Goal: Book appointment/travel/reservation

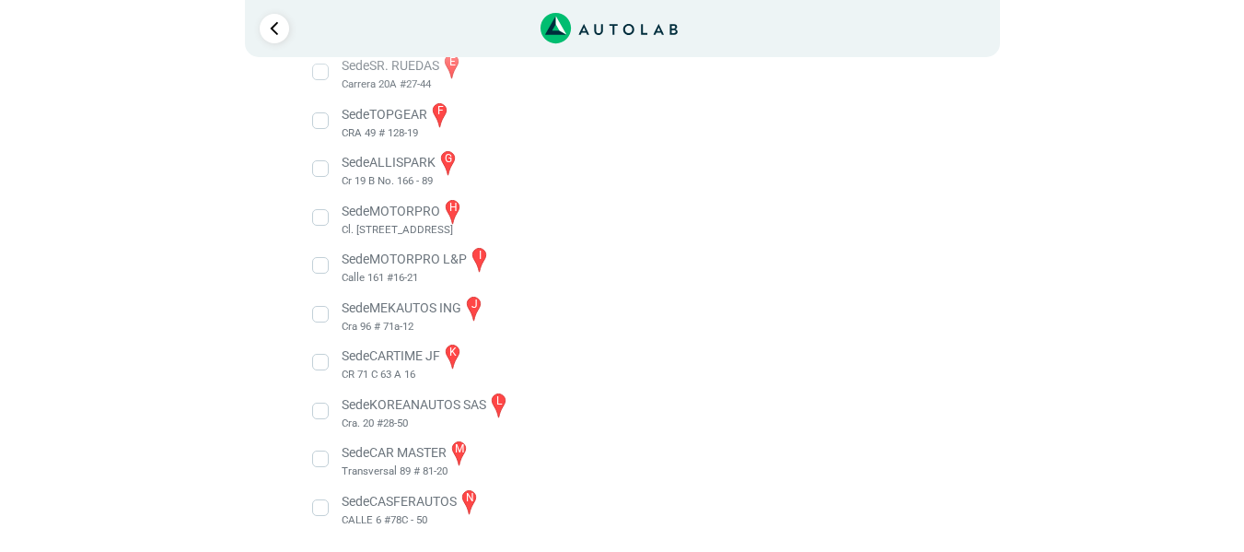
scroll to position [555, 0]
drag, startPoint x: 362, startPoint y: 517, endPoint x: 424, endPoint y: 508, distance: 62.3
click at [424, 508] on li "Sede CASFERAUTOS n CALLE 6 #78C - 50" at bounding box center [622, 506] width 646 height 41
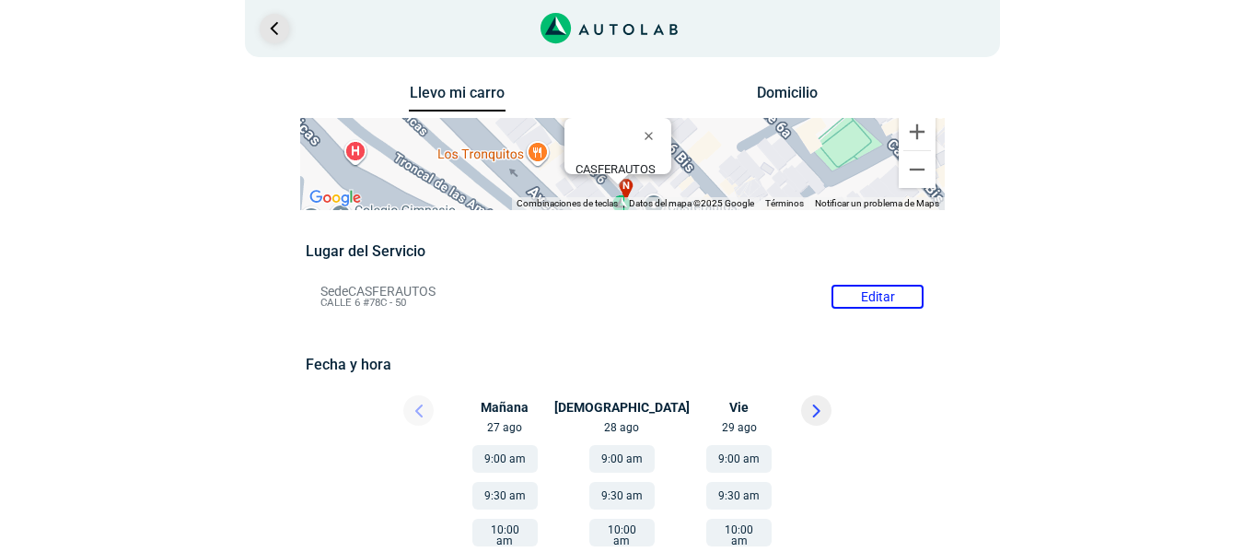
click at [277, 40] on link "Ir al paso anterior" at bounding box center [274, 28] width 29 height 29
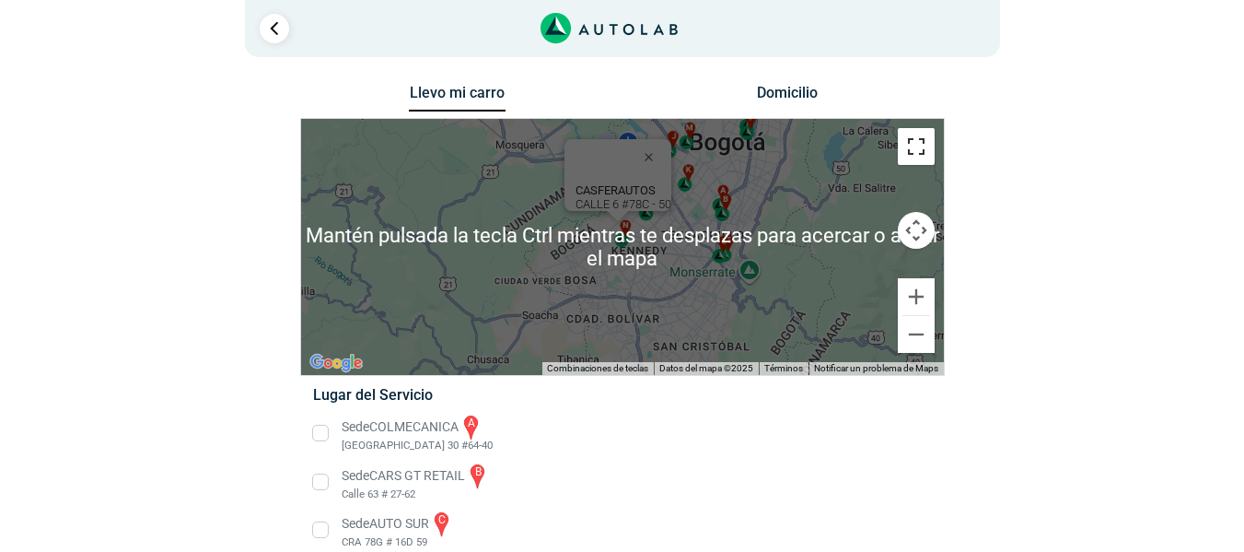
click at [914, 154] on button "Cambiar a la vista en pantalla completa" at bounding box center [916, 146] width 37 height 37
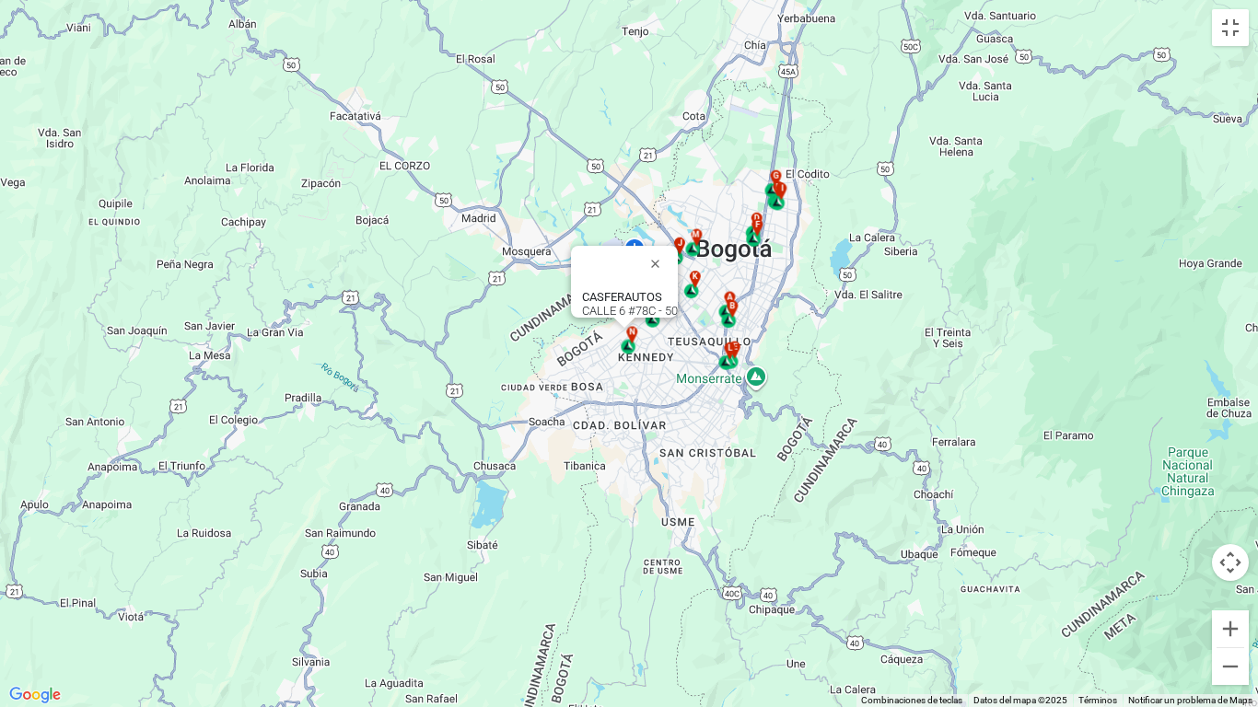
click at [811, 416] on div "a b c d e f g" at bounding box center [629, 353] width 1258 height 707
click at [588, 399] on div "a b c d e f g" at bounding box center [629, 353] width 1258 height 707
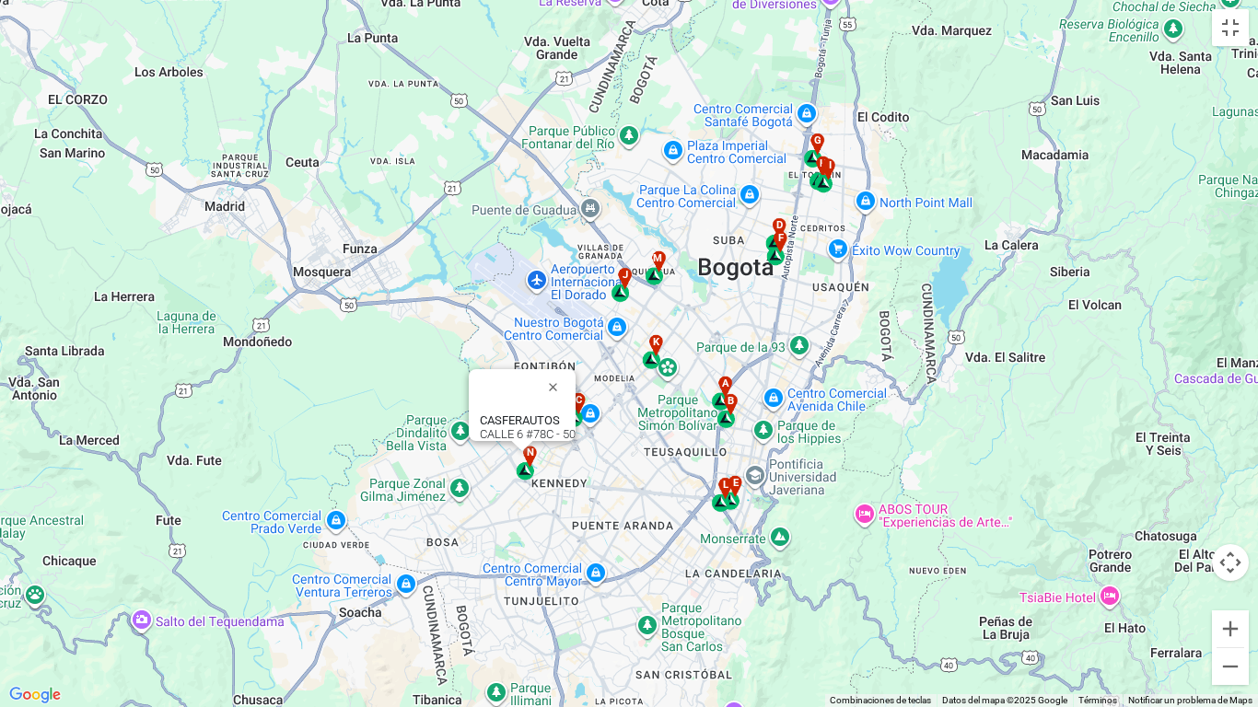
drag, startPoint x: 964, startPoint y: 354, endPoint x: 673, endPoint y: 574, distance: 364.9
click at [673, 551] on div "a b c d e f g" at bounding box center [629, 353] width 1258 height 707
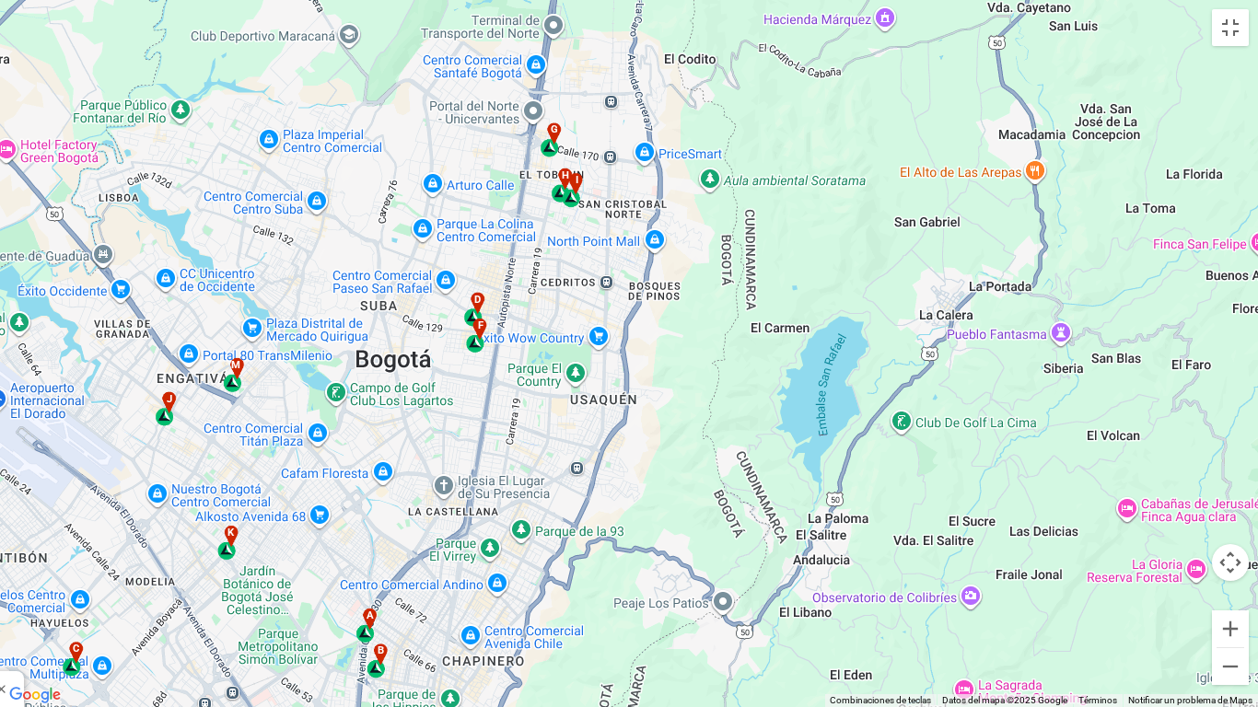
drag, startPoint x: 735, startPoint y: 262, endPoint x: 731, endPoint y: 514, distance: 252.4
click at [731, 514] on div "a b c d e f g" at bounding box center [629, 353] width 1258 height 707
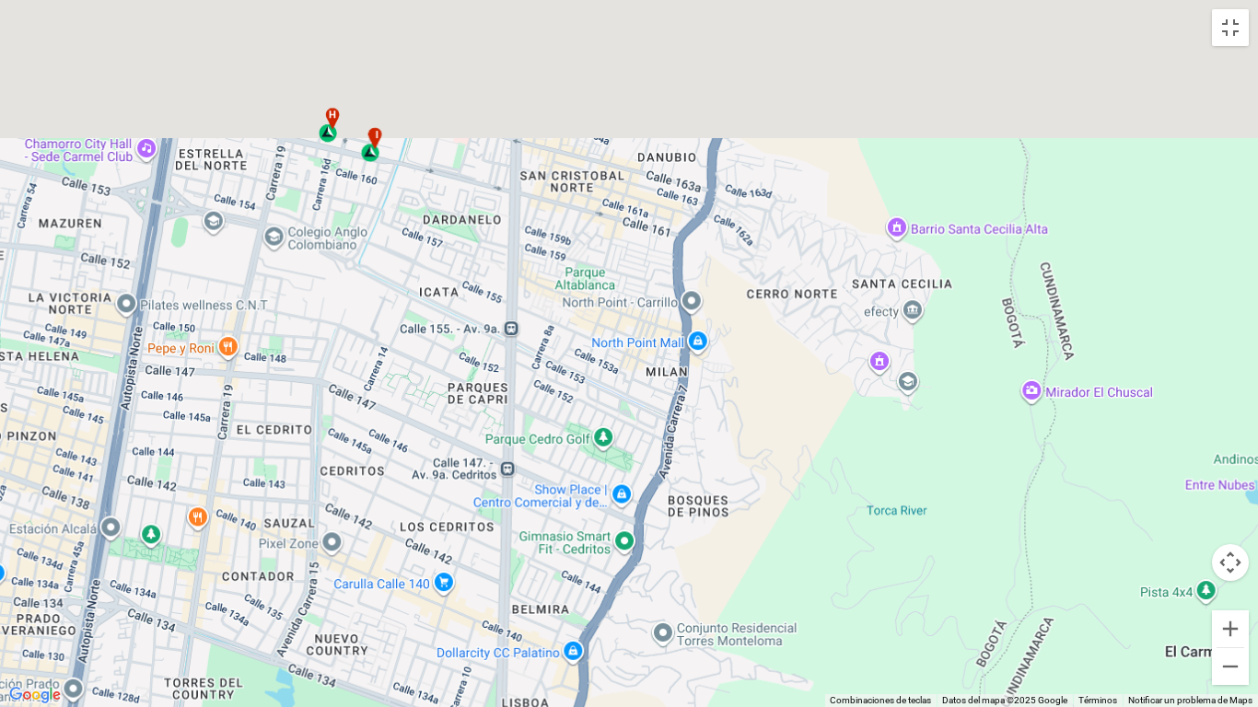
drag, startPoint x: 614, startPoint y: 272, endPoint x: 793, endPoint y: 706, distance: 470.0
click at [787, 551] on div "a b c d e f g" at bounding box center [629, 353] width 1258 height 707
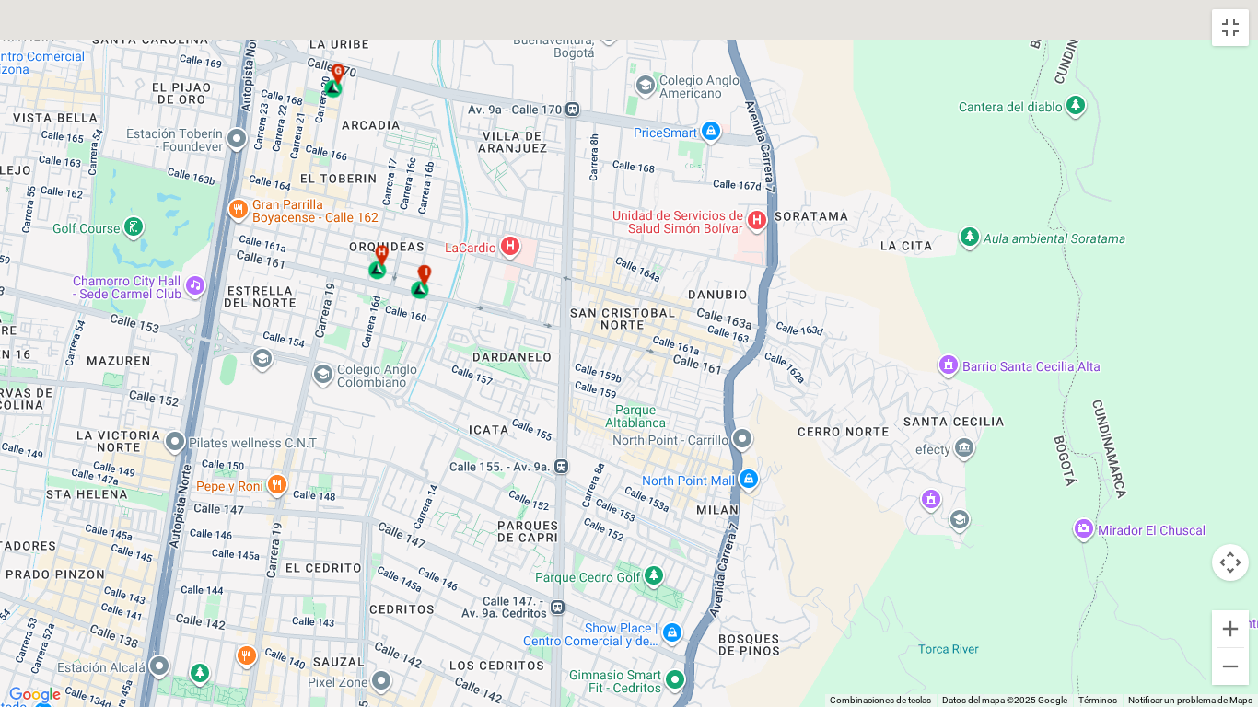
drag, startPoint x: 596, startPoint y: 297, endPoint x: 712, endPoint y: 601, distance: 325.3
click at [696, 551] on div "a b c d e f g" at bounding box center [629, 353] width 1258 height 707
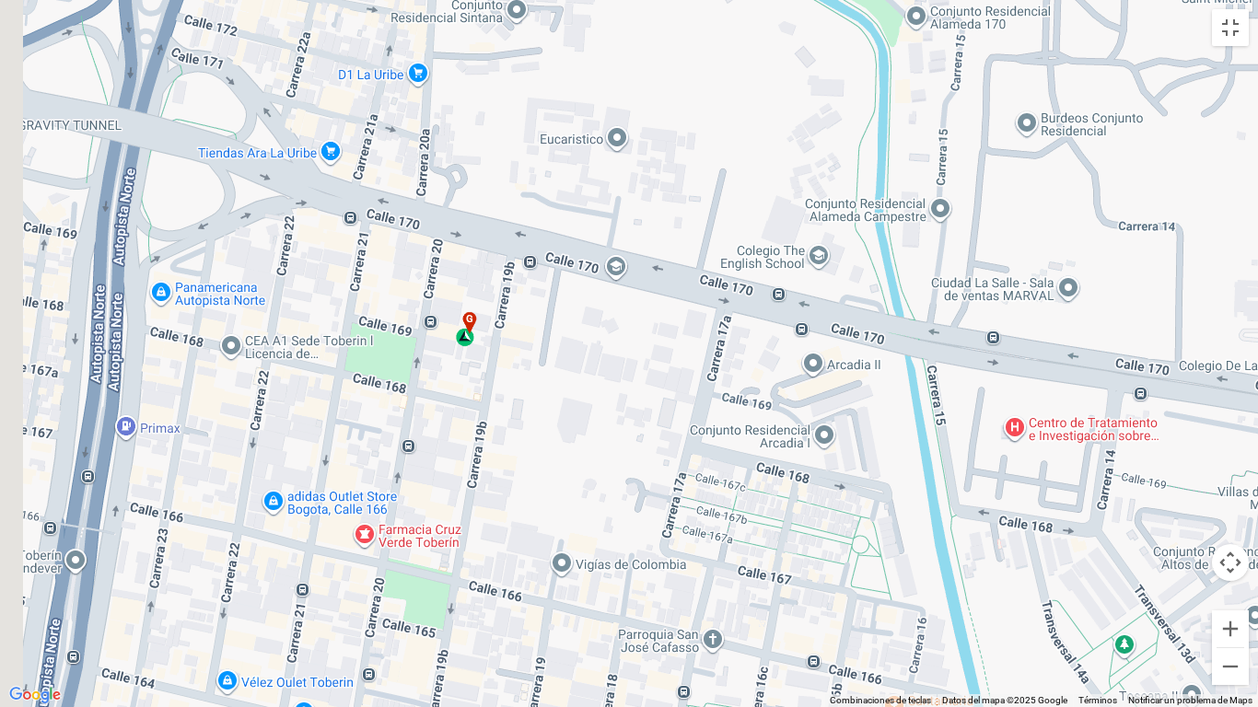
drag, startPoint x: 460, startPoint y: 339, endPoint x: 670, endPoint y: 504, distance: 267.0
click at [667, 503] on div "a b c d e f g" at bounding box center [629, 353] width 1258 height 707
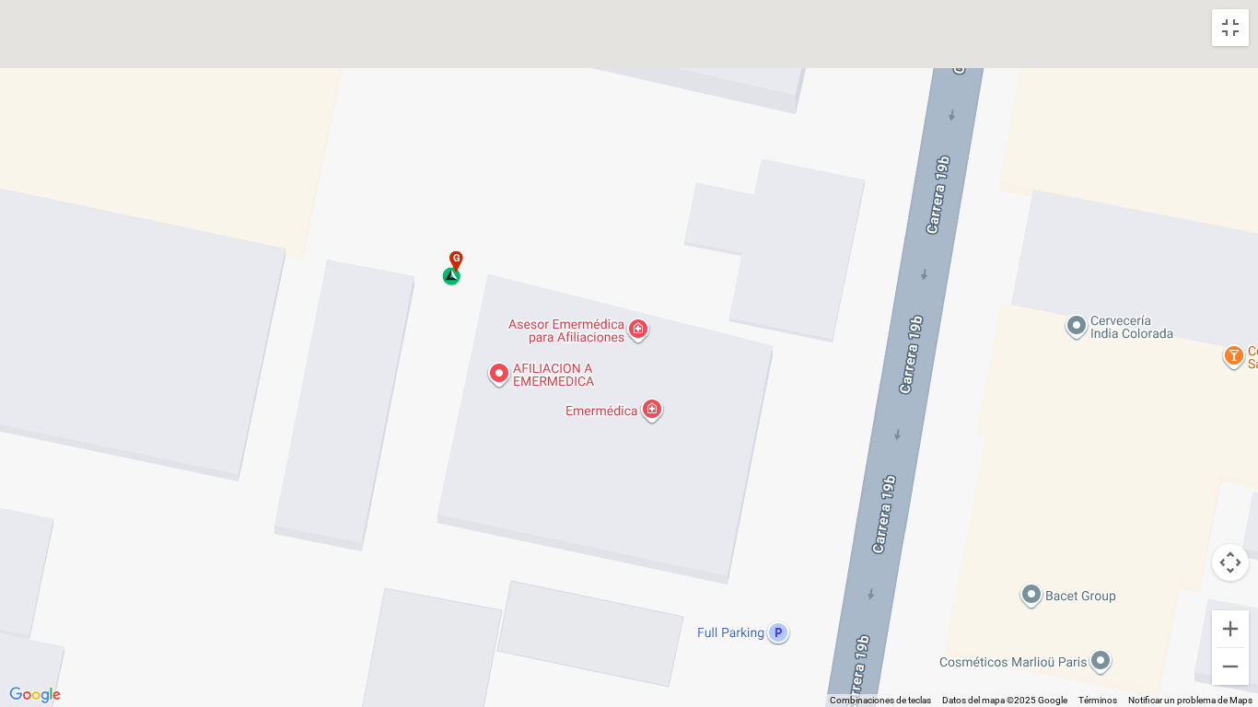
drag, startPoint x: 568, startPoint y: 194, endPoint x: 610, endPoint y: 545, distance: 353.4
click at [612, 543] on div "a b c d e f g" at bounding box center [629, 353] width 1258 height 707
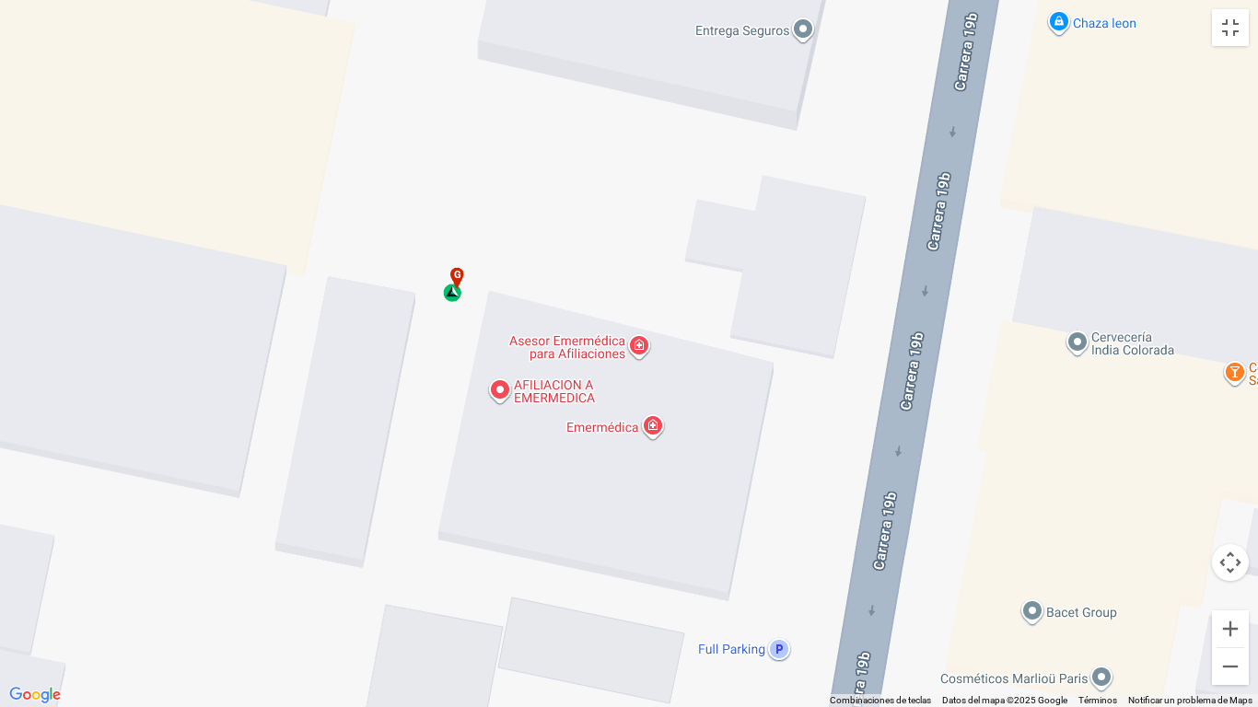
click at [455, 303] on div "a b c d e f g" at bounding box center [629, 353] width 1258 height 707
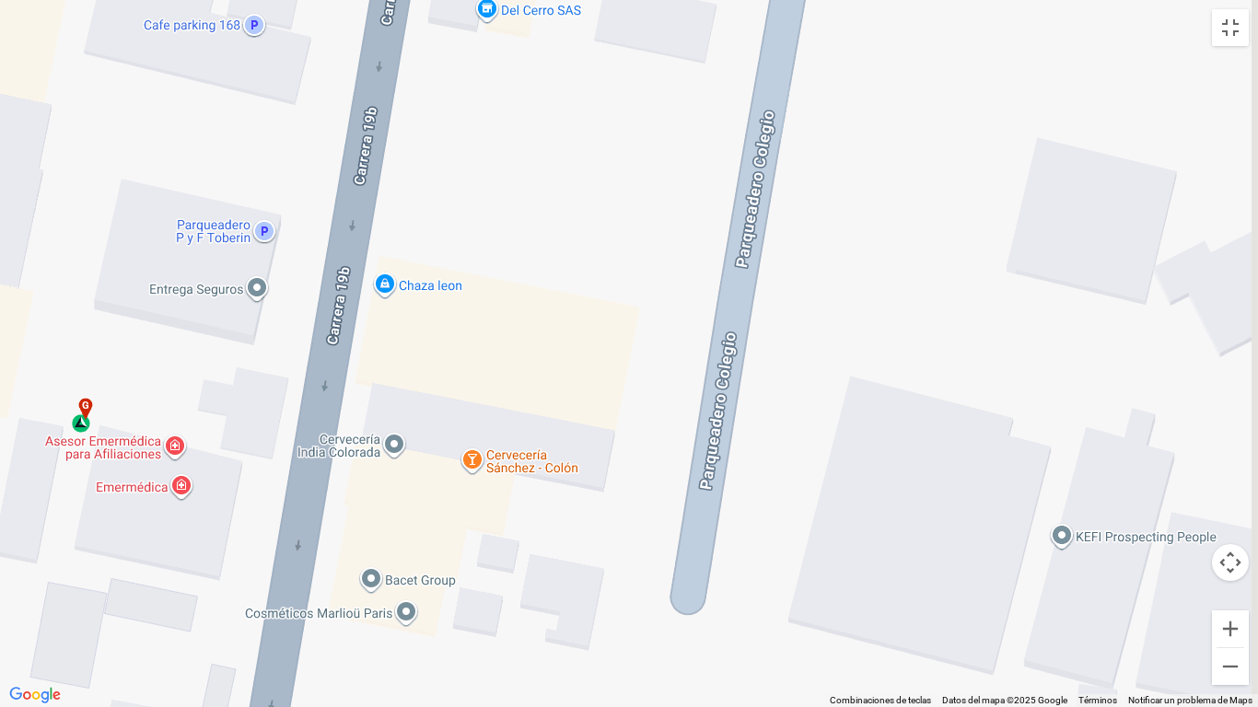
drag, startPoint x: 907, startPoint y: 486, endPoint x: 496, endPoint y: 465, distance: 412.3
click at [490, 532] on div "a b c d e f g" at bounding box center [629, 353] width 1258 height 707
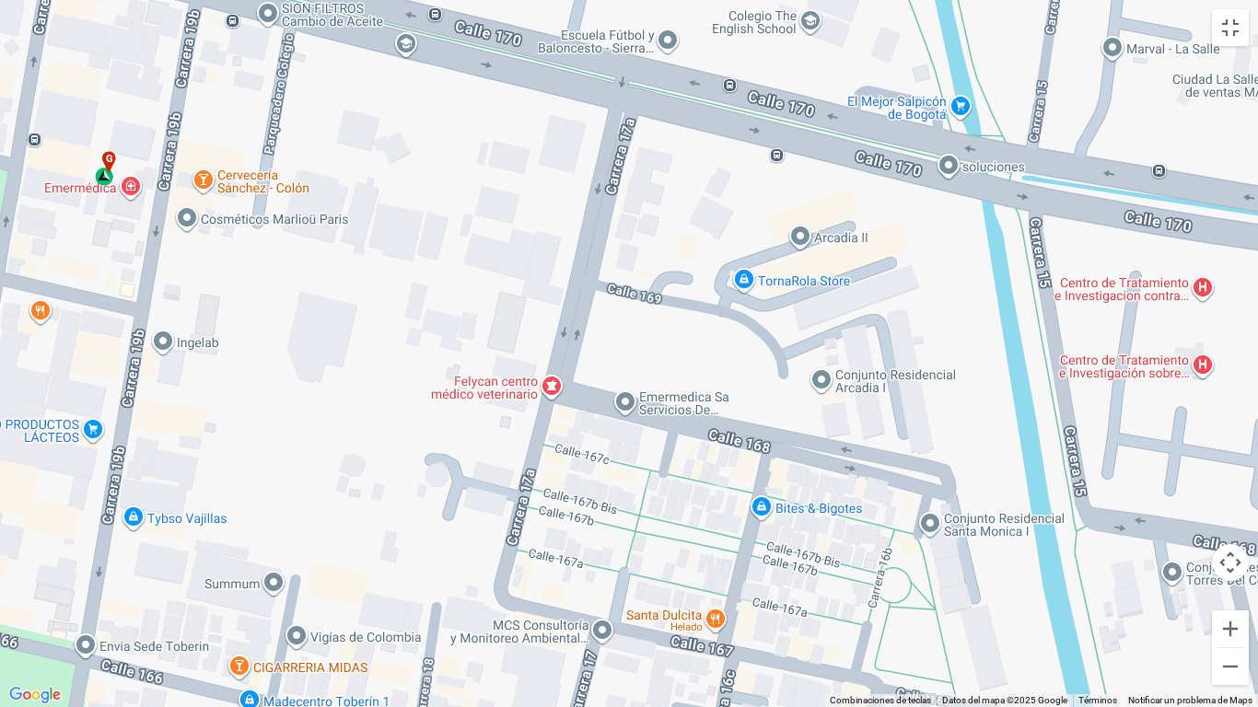
drag, startPoint x: 719, startPoint y: 443, endPoint x: 465, endPoint y: 260, distance: 313.4
click at [465, 260] on div "a b c d e f g" at bounding box center [629, 353] width 1258 height 707
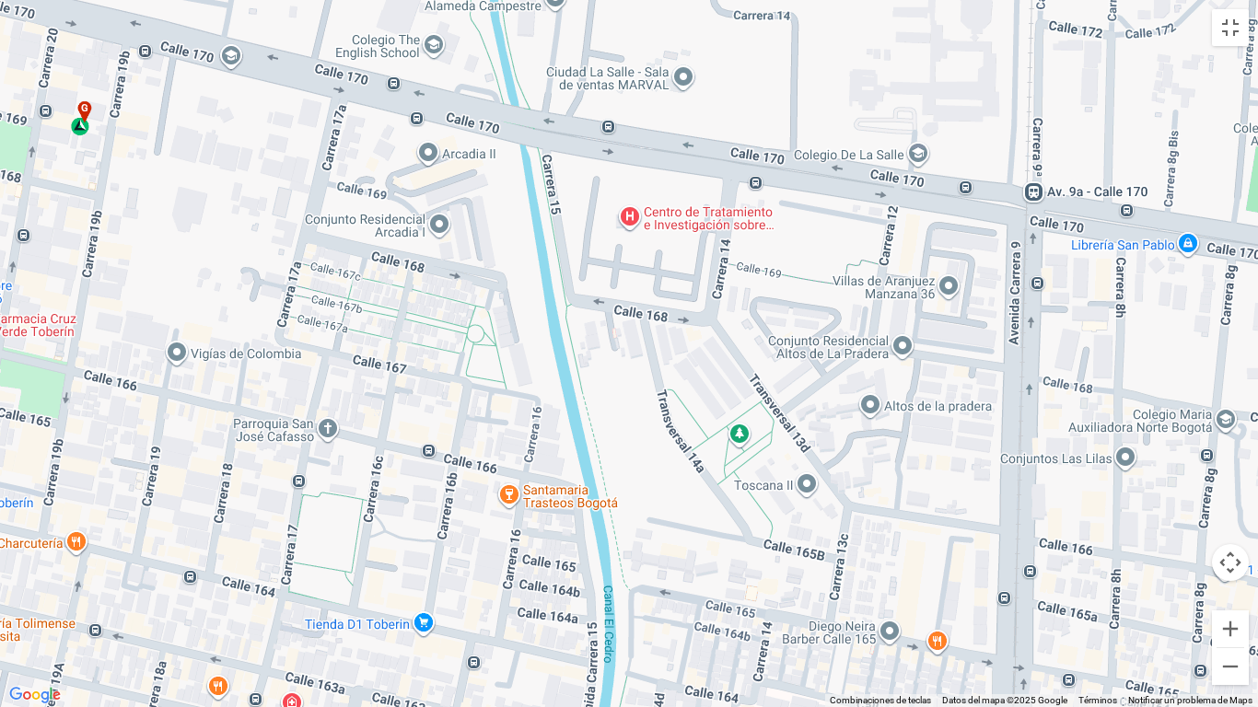
drag, startPoint x: 716, startPoint y: 384, endPoint x: 502, endPoint y: 290, distance: 233.4
click at [502, 290] on div "a b c d e f g" at bounding box center [629, 353] width 1258 height 707
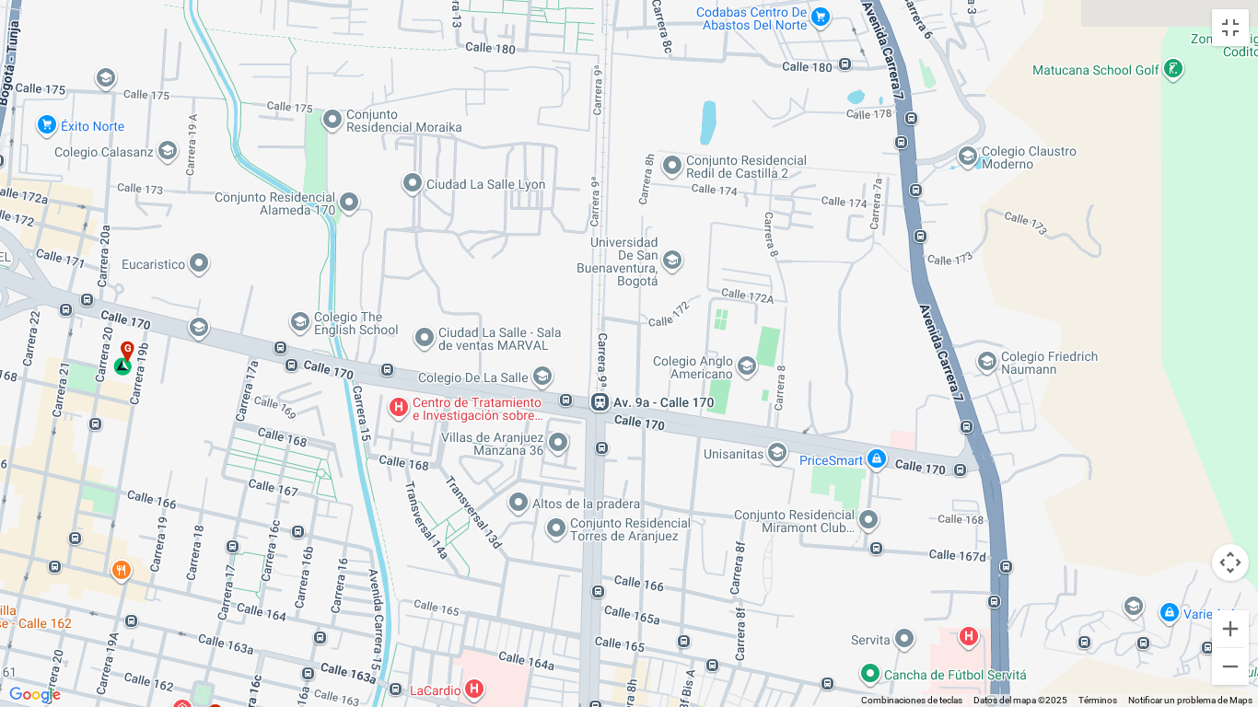
drag, startPoint x: 676, startPoint y: 368, endPoint x: 554, endPoint y: 515, distance: 190.9
click at [554, 513] on div "a b c d e f g" at bounding box center [629, 353] width 1258 height 707
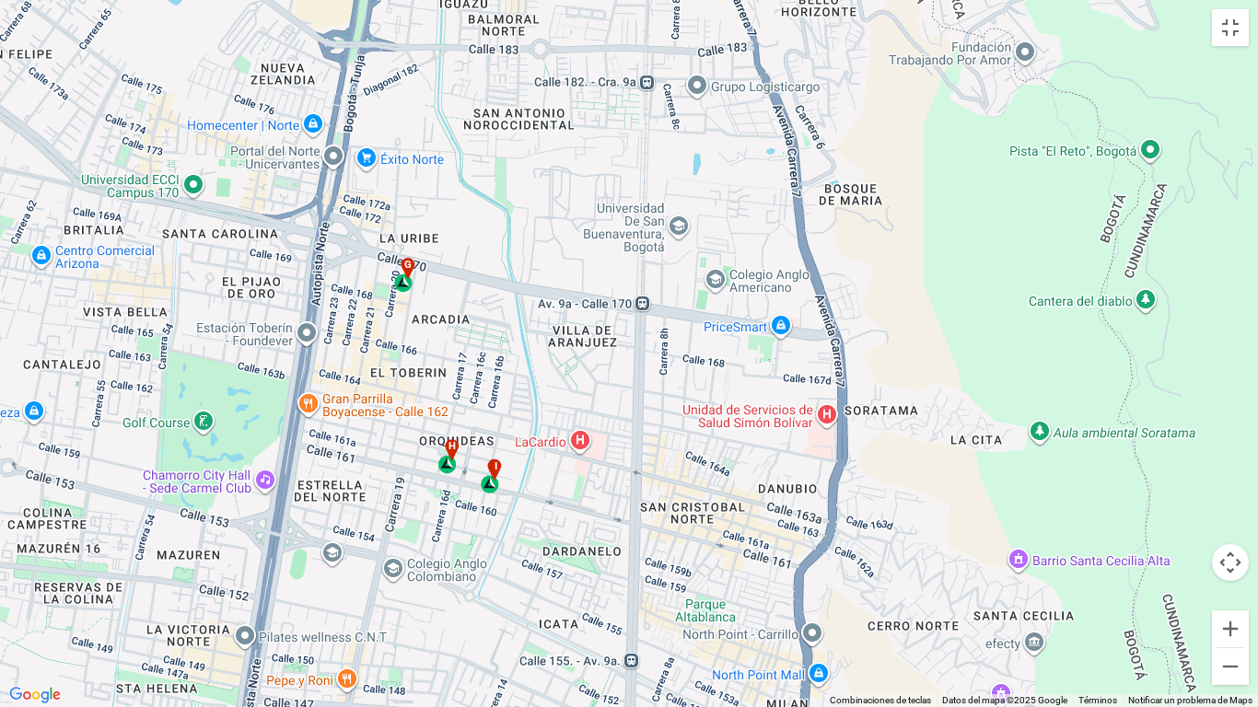
drag, startPoint x: 404, startPoint y: 300, endPoint x: 622, endPoint y: 451, distance: 264.7
click at [591, 434] on div "a b c d e f g" at bounding box center [629, 353] width 1258 height 707
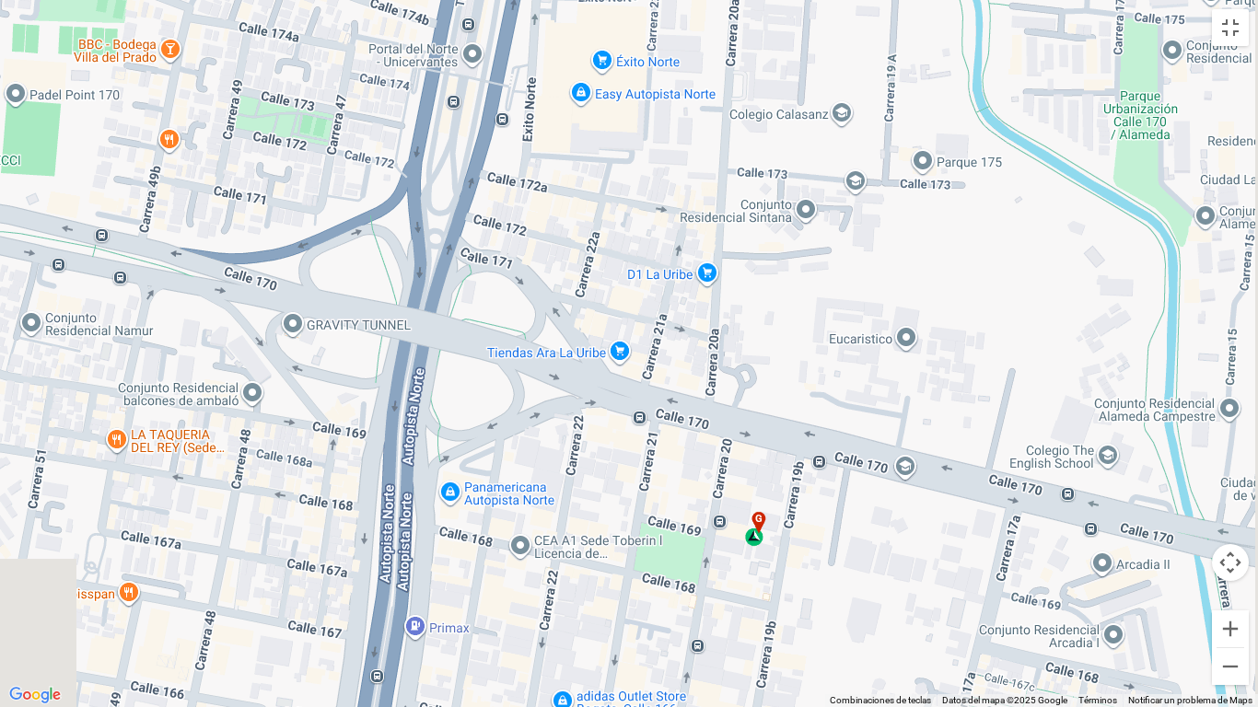
drag, startPoint x: 939, startPoint y: 515, endPoint x: 627, endPoint y: 169, distance: 466.3
click at [674, 192] on div "a b c d e f g" at bounding box center [629, 353] width 1258 height 707
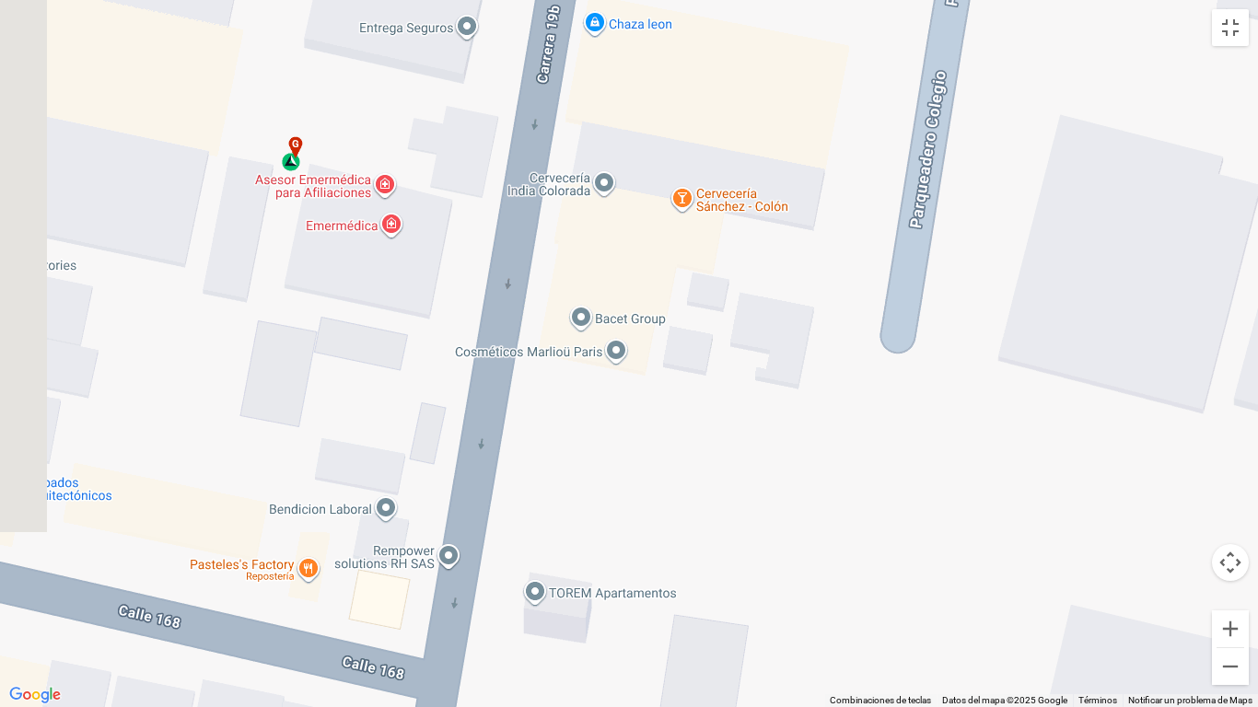
drag, startPoint x: 567, startPoint y: 338, endPoint x: 1155, endPoint y: 445, distance: 597.3
click at [1155, 445] on div "a b c d e f g" at bounding box center [629, 353] width 1258 height 707
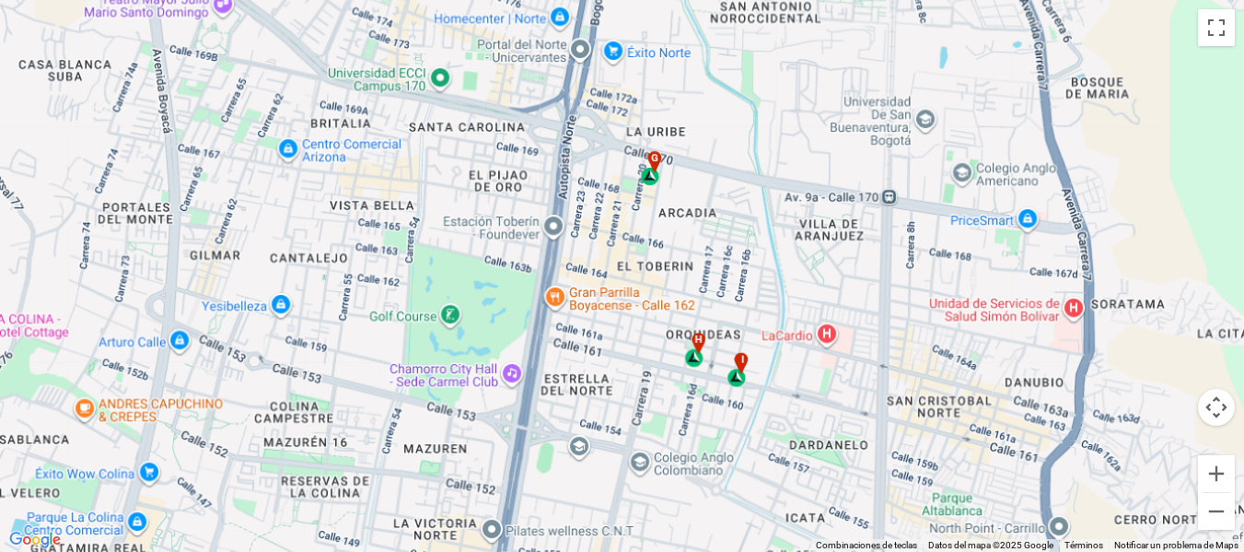
scroll to position [555, 0]
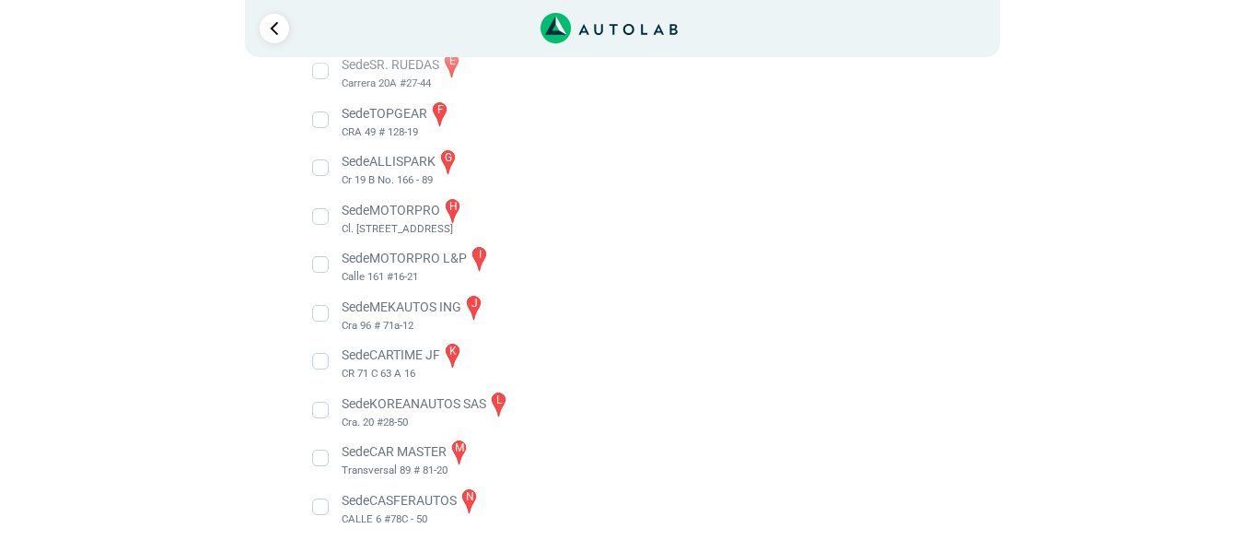
click at [397, 157] on li "Sede ALLISPARK g Cr 19 B No. 166 - 89" at bounding box center [622, 167] width 646 height 41
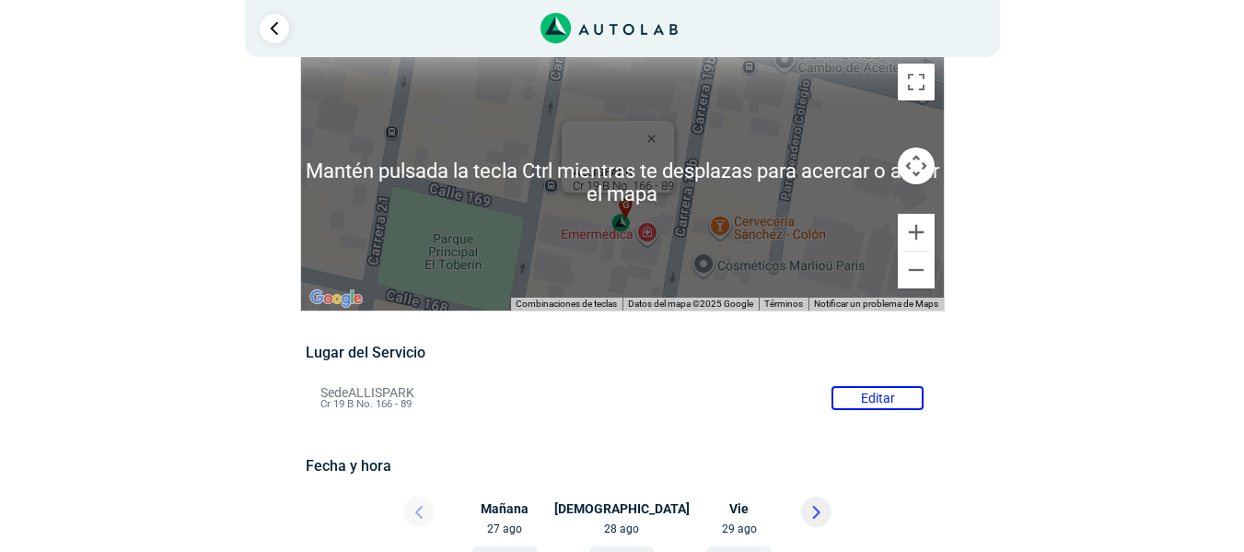
scroll to position [92, 0]
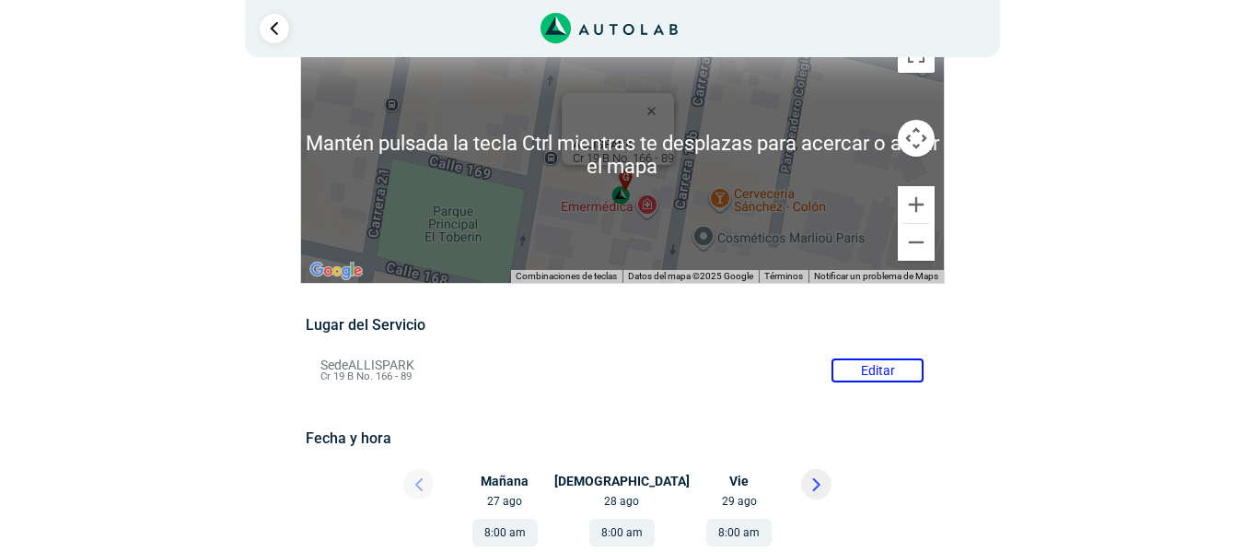
click at [934, 69] on button "Cambiar a la vista en pantalla completa" at bounding box center [916, 54] width 37 height 37
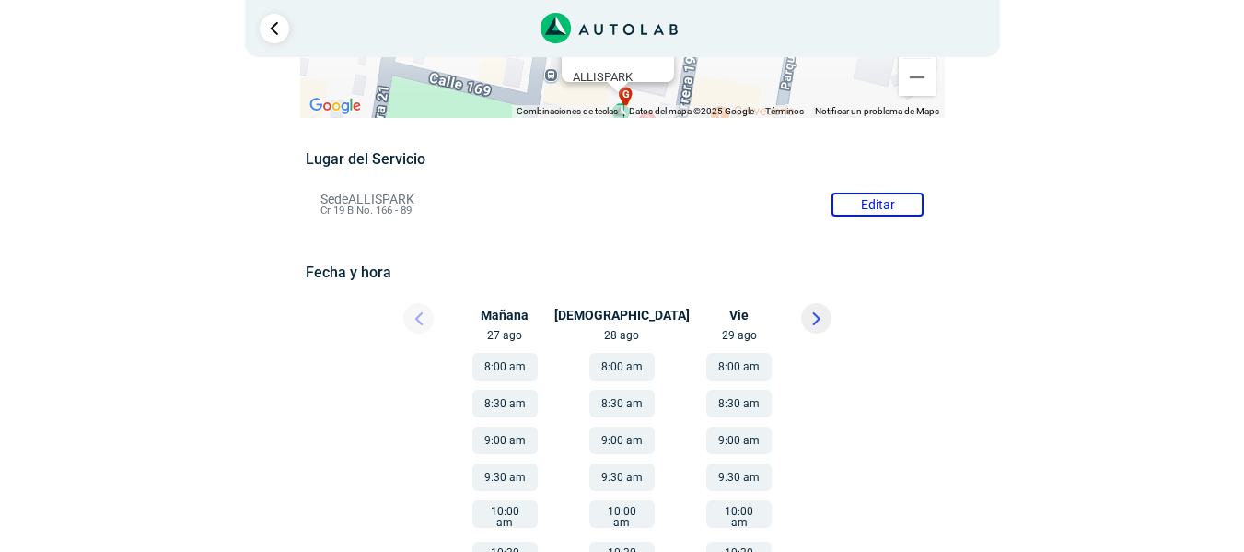
scroll to position [0, 0]
